Goal: Transaction & Acquisition: Purchase product/service

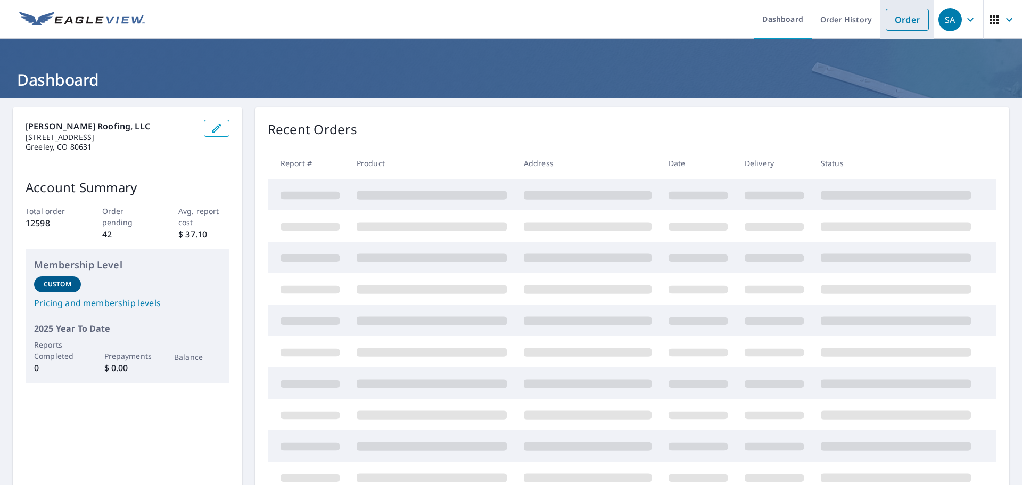
click at [897, 19] on link "Order" at bounding box center [906, 20] width 43 height 22
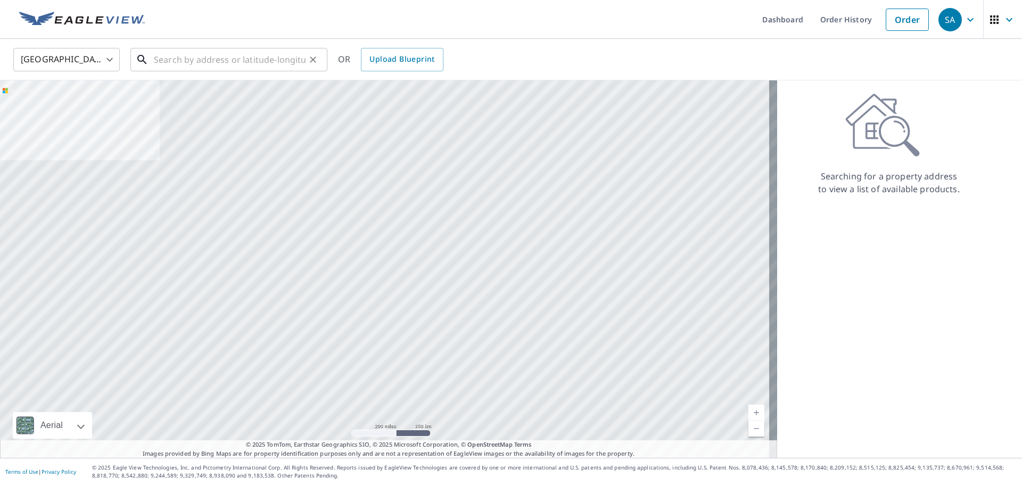
click at [266, 62] on input "text" at bounding box center [230, 60] width 152 height 30
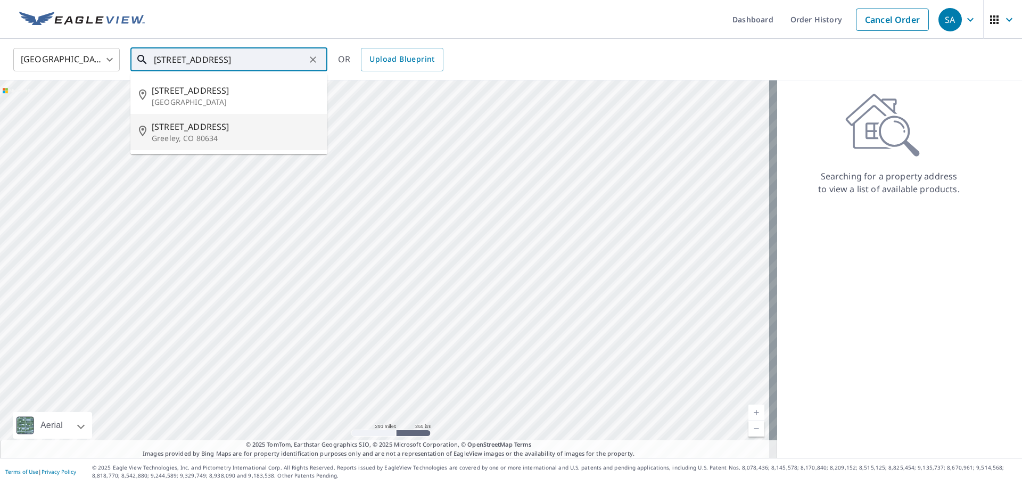
click at [252, 143] on p "Greeley, CO 80634" at bounding box center [235, 138] width 167 height 11
type input "[STREET_ADDRESS]"
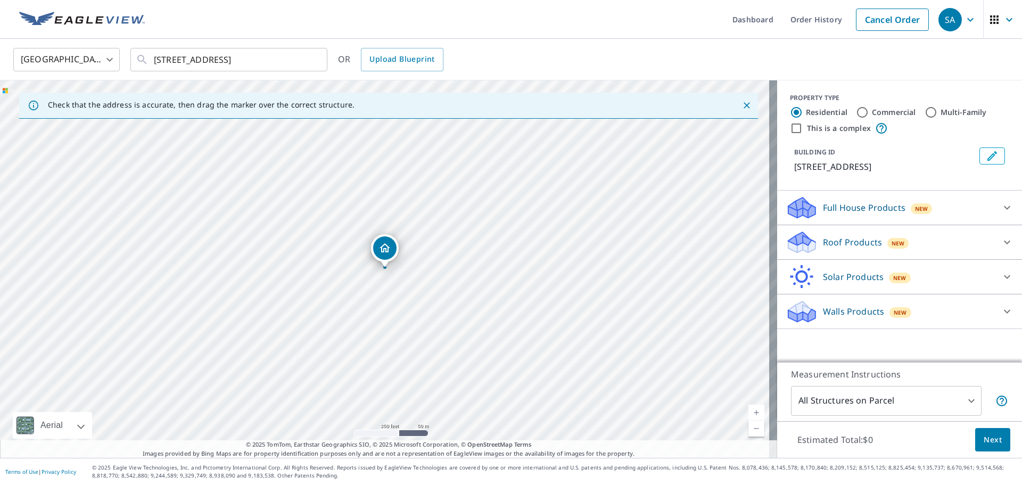
drag, startPoint x: 841, startPoint y: 242, endPoint x: 839, endPoint y: 233, distance: 8.8
click at [840, 242] on p "Roof Products" at bounding box center [852, 242] width 59 height 13
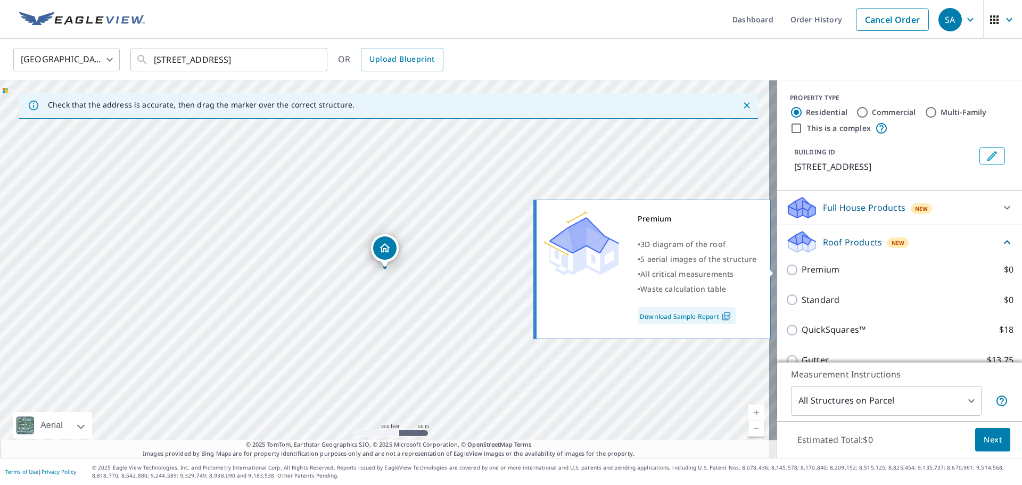
click at [785, 271] on input "Premium $0" at bounding box center [793, 269] width 16 height 13
checkbox input "true"
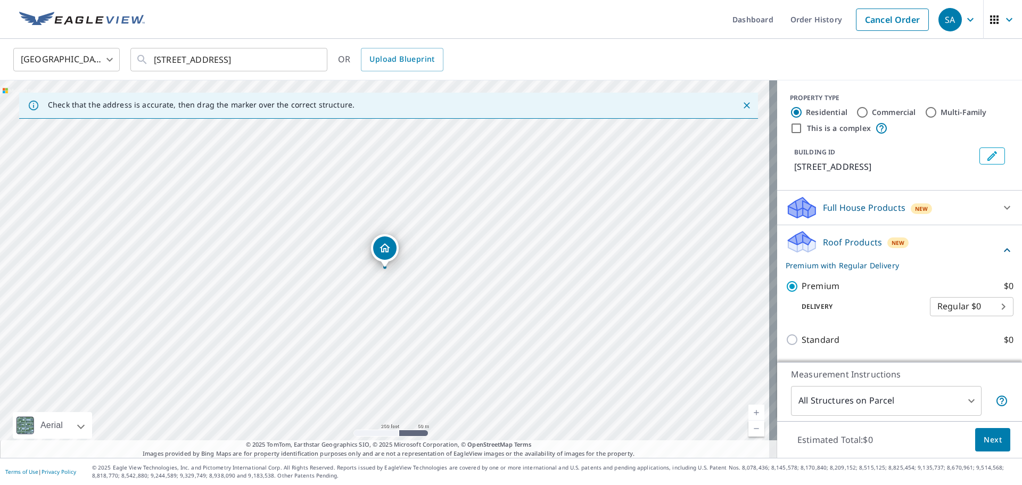
click at [984, 442] on span "Next" at bounding box center [992, 439] width 18 height 13
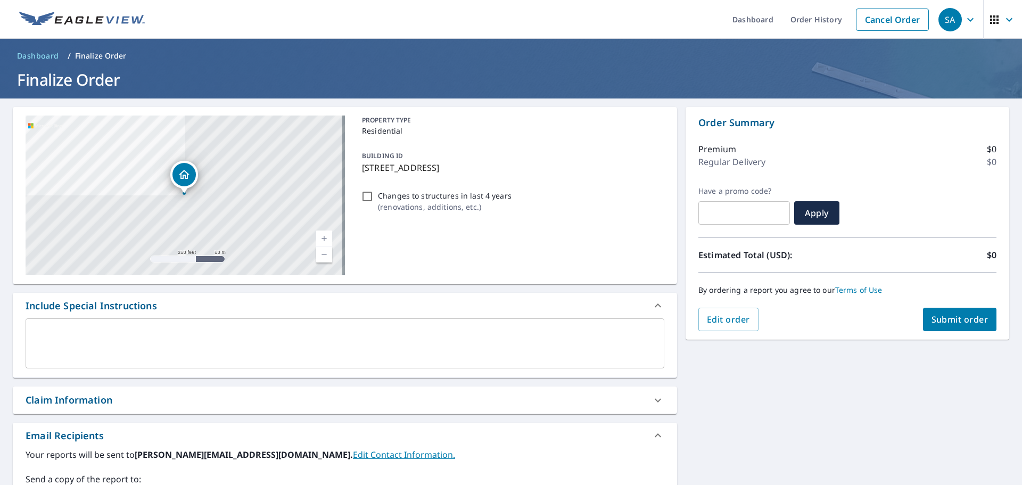
click at [942, 324] on span "Submit order" at bounding box center [959, 319] width 57 height 12
checkbox input "true"
